Goal: Find specific page/section: Find specific page/section

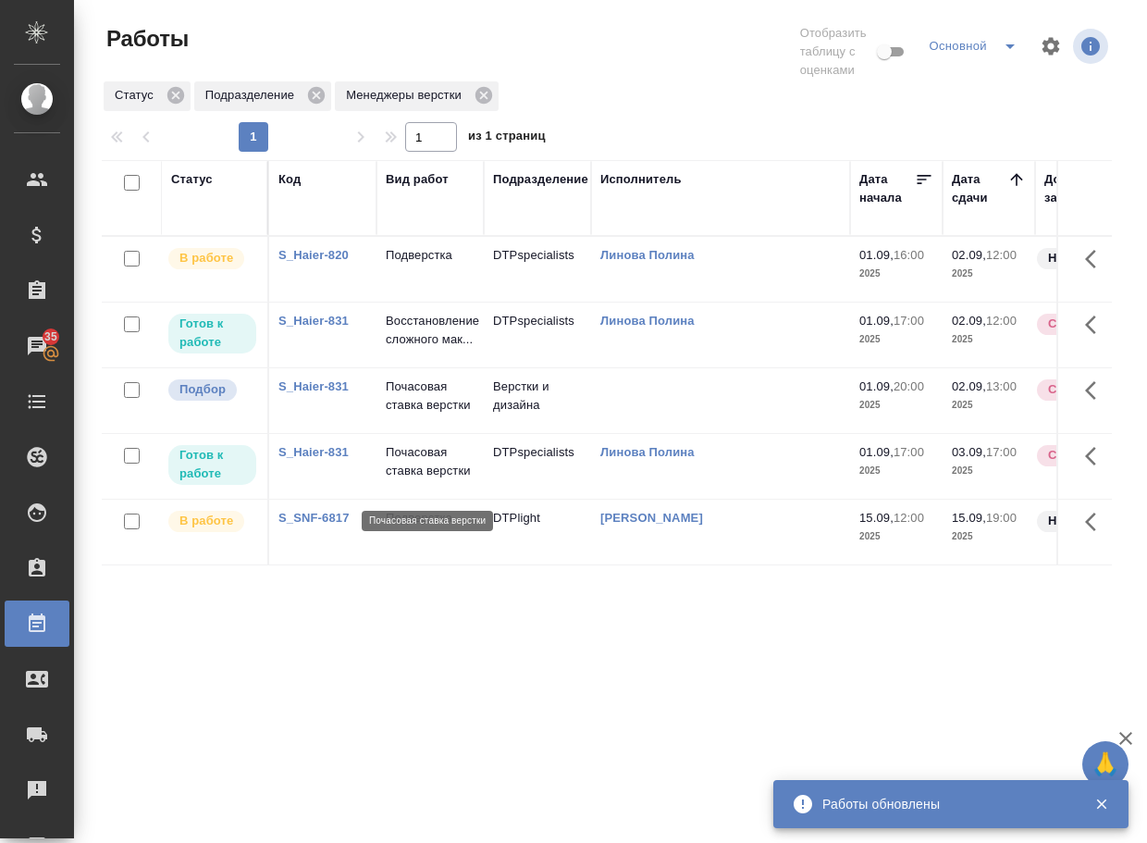
click at [435, 414] on p "Почасовая ставка верстки" at bounding box center [430, 395] width 89 height 37
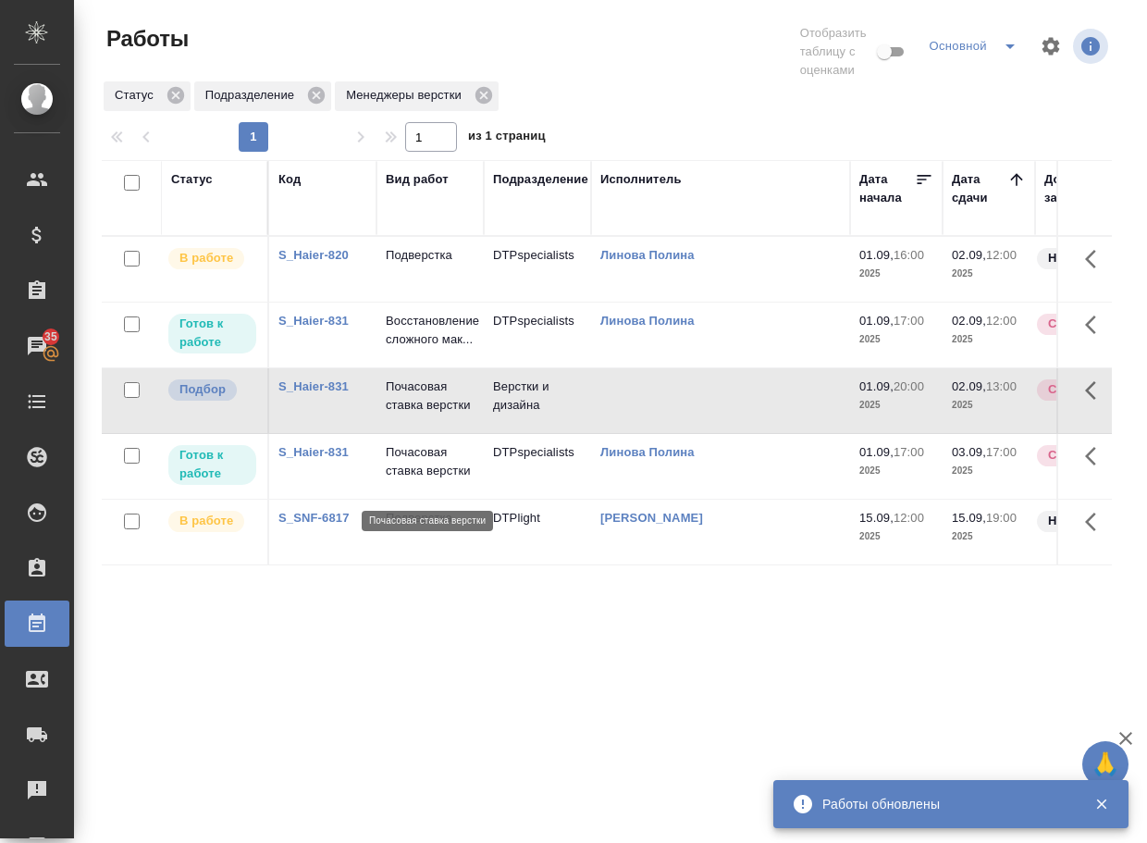
click at [435, 414] on p "Почасовая ставка верстки" at bounding box center [430, 395] width 89 height 37
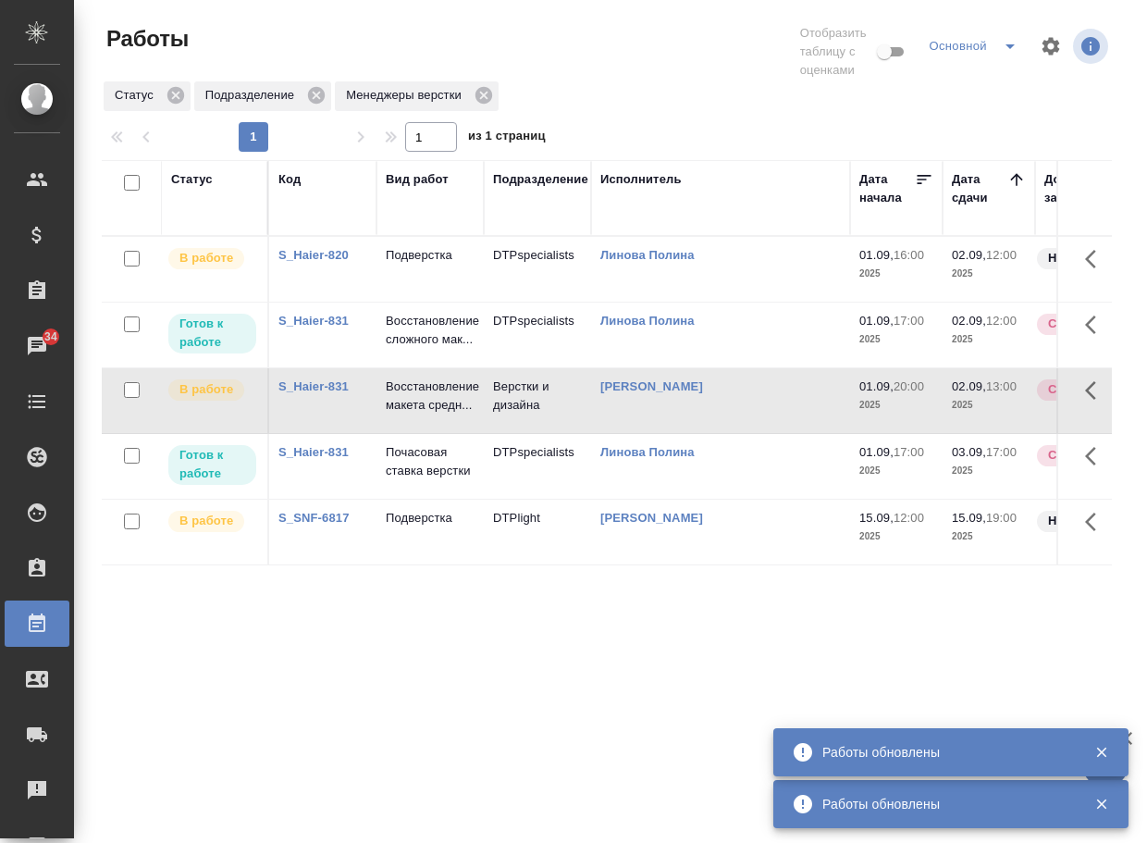
click at [345, 730] on div "Статус Код Вид работ Подразделение Исполнитель Дата начала Дата сдачи Доп. стат…" at bounding box center [607, 493] width 1010 height 666
